Goal: Task Accomplishment & Management: Manage account settings

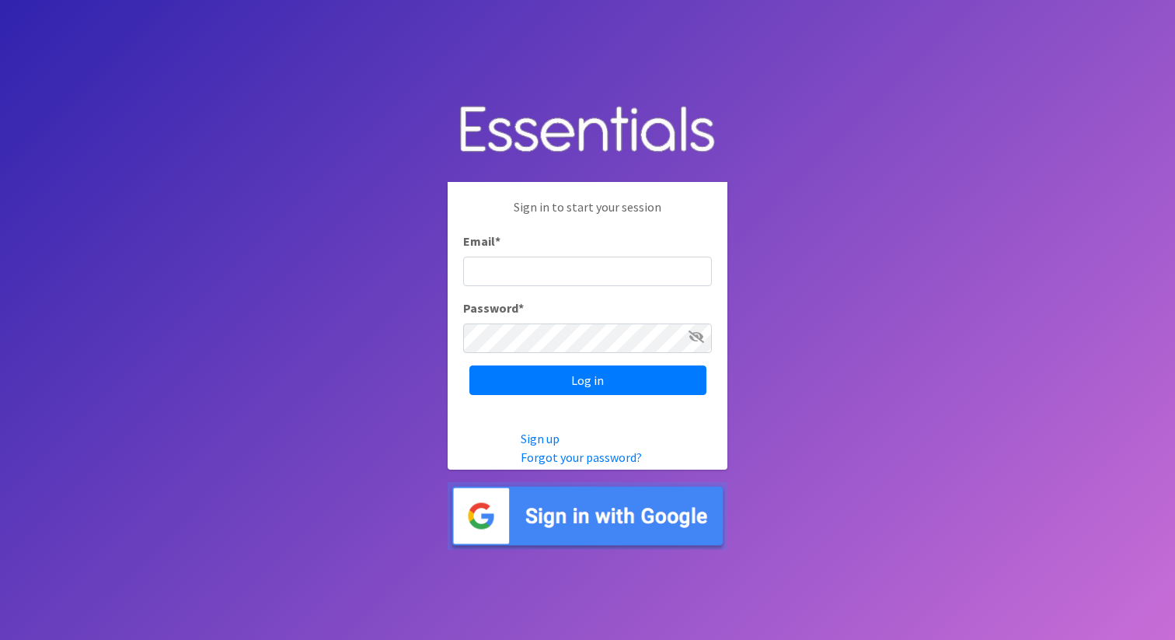
click at [493, 264] on input "Email *" at bounding box center [587, 271] width 249 height 30
type input "[EMAIL_ADDRESS][DOMAIN_NAME][PERSON_NAME]"
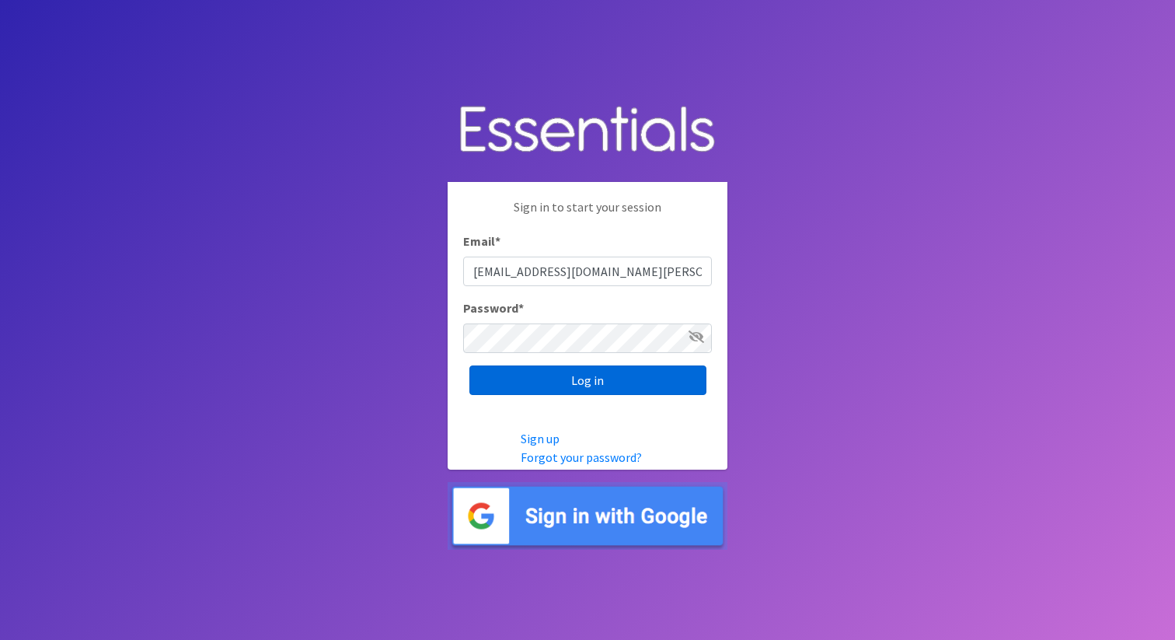
click at [562, 392] on input "Log in" at bounding box center [587, 380] width 237 height 30
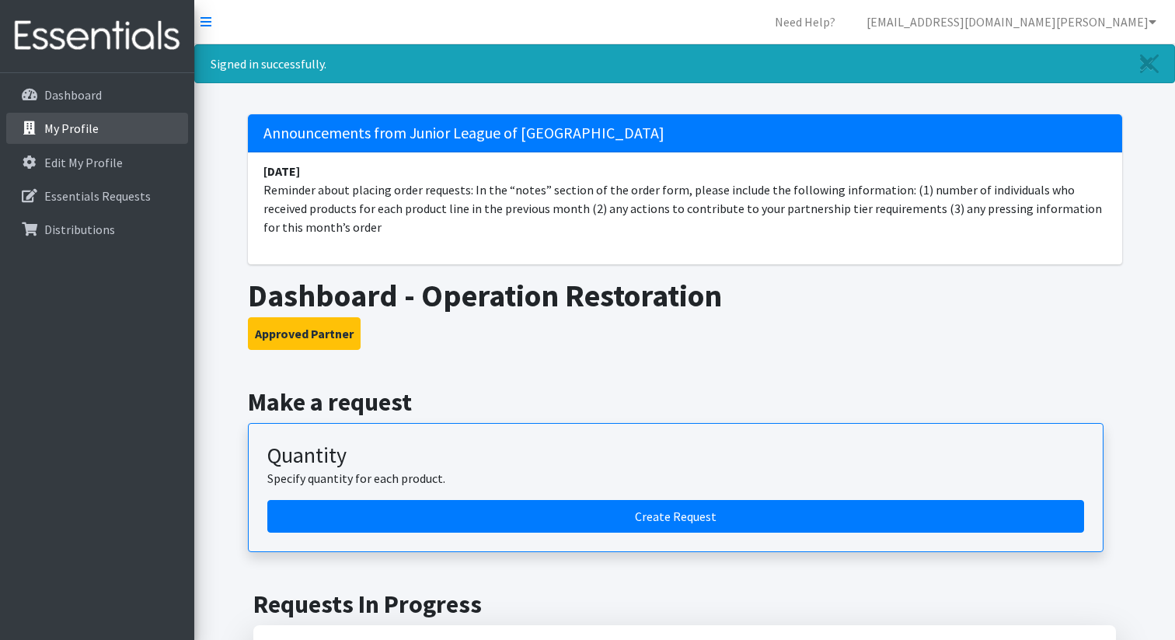
click at [82, 121] on p "My Profile" at bounding box center [71, 128] width 54 height 16
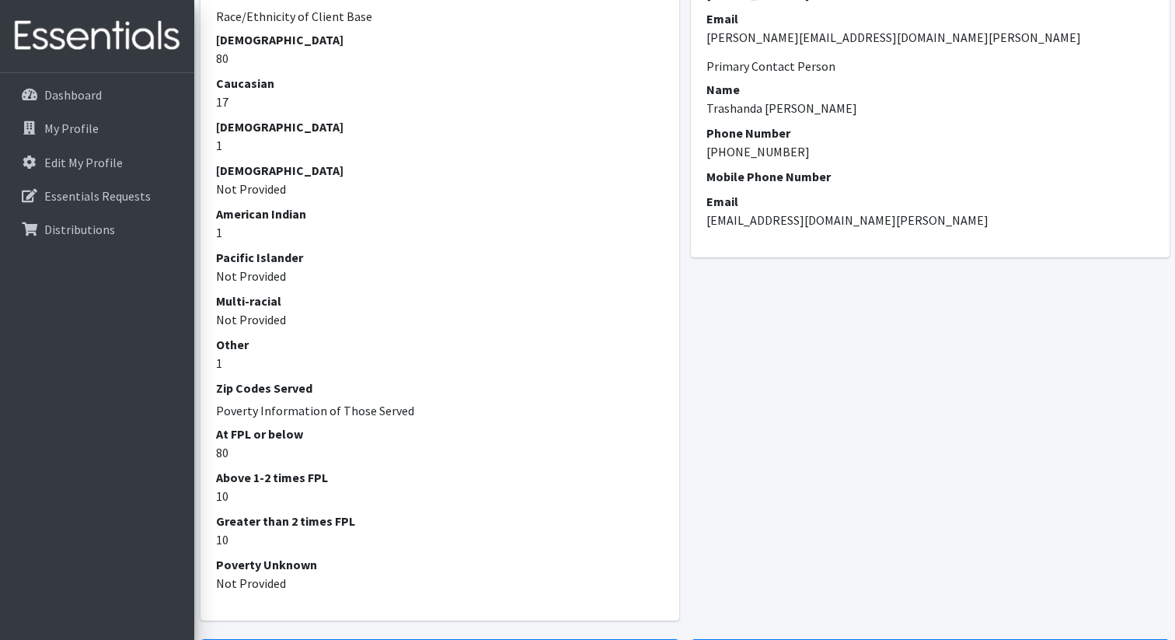
scroll to position [2012, 0]
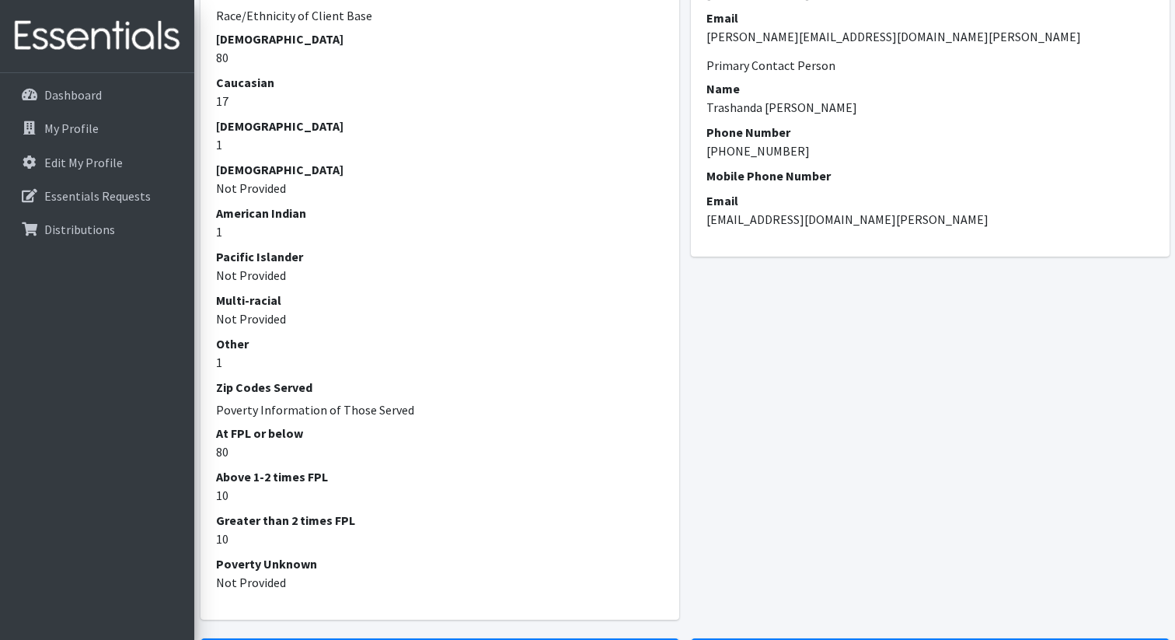
click at [928, 413] on div "Executive Director Name [PERSON_NAME] Phone Number [PHONE_NUMBER] Email [PERSON…" at bounding box center [930, 253] width 490 height 770
